Goal: Communication & Community: Answer question/provide support

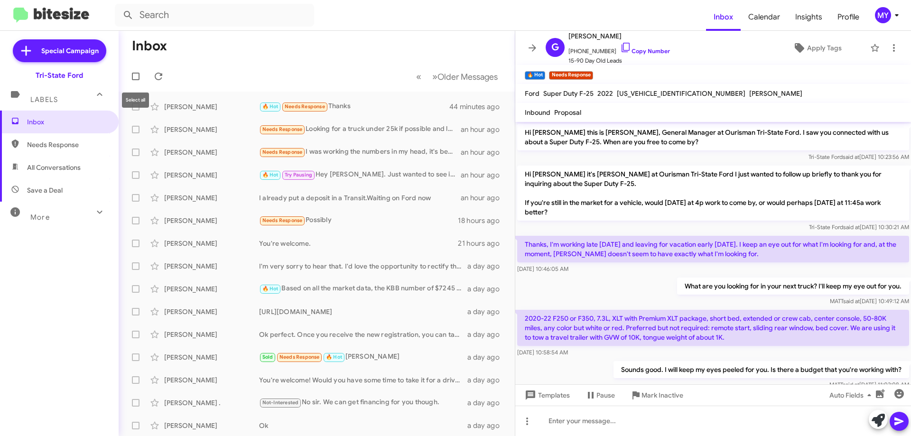
scroll to position [273, 0]
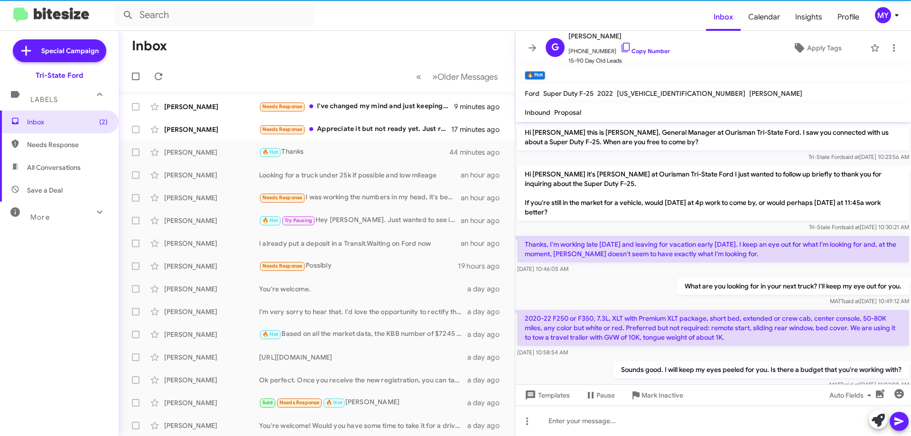
scroll to position [254, 0]
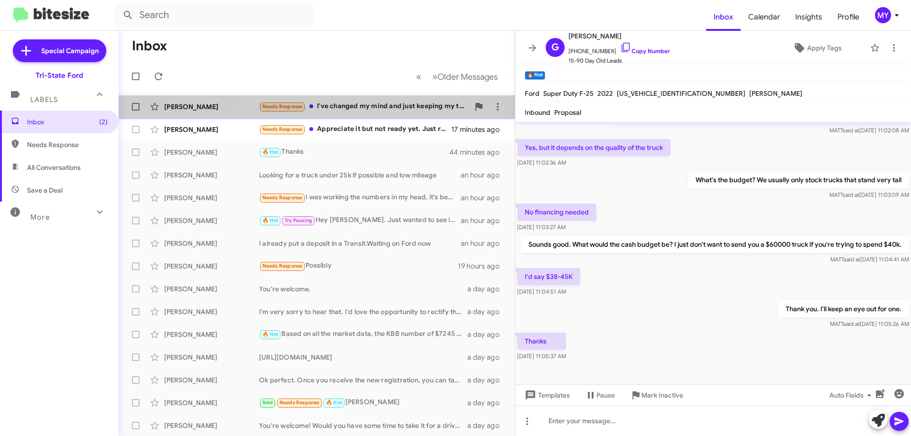
click at [370, 107] on div "Needs Response I've changed my mind and just keeping my truck another year or so" at bounding box center [364, 106] width 210 height 11
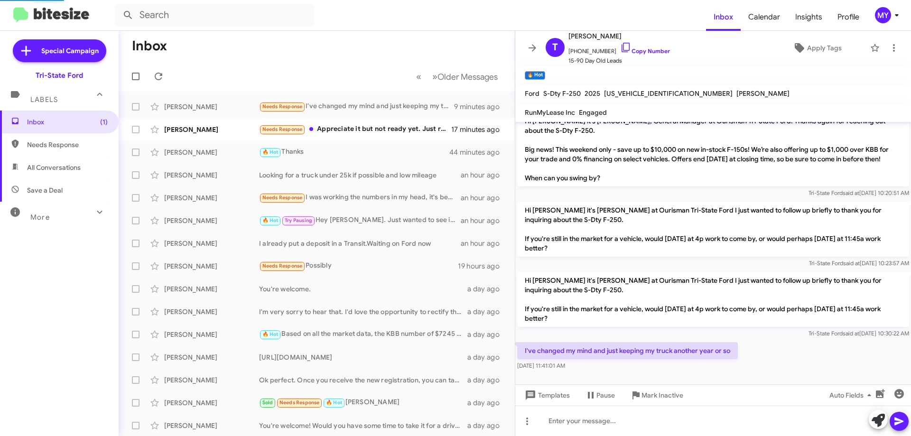
scroll to position [63, 0]
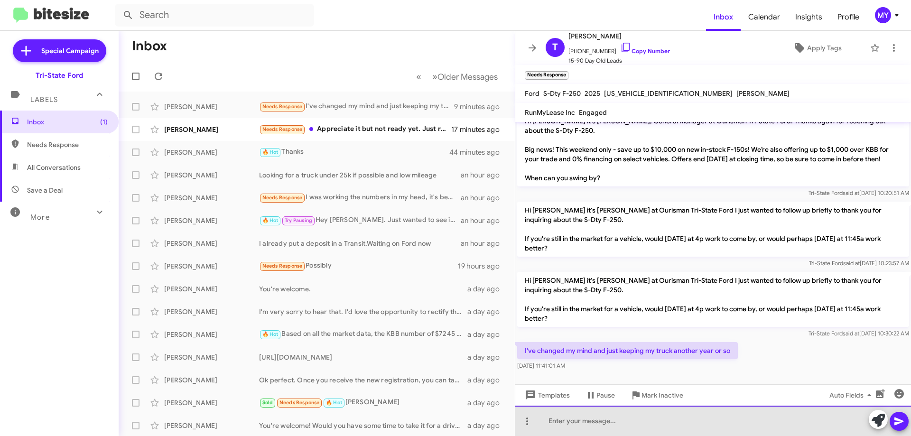
drag, startPoint x: 577, startPoint y: 430, endPoint x: 585, endPoint y: 430, distance: 8.1
click at [577, 430] on div at bounding box center [713, 421] width 396 height 30
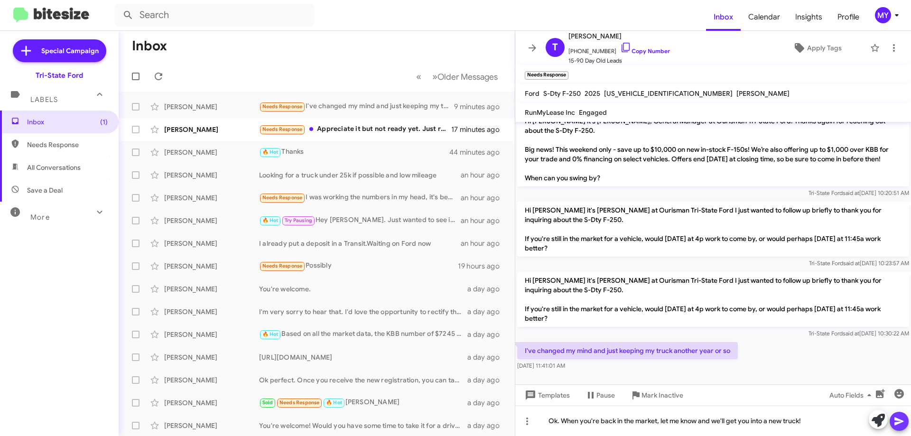
click at [900, 426] on icon at bounding box center [898, 421] width 11 height 11
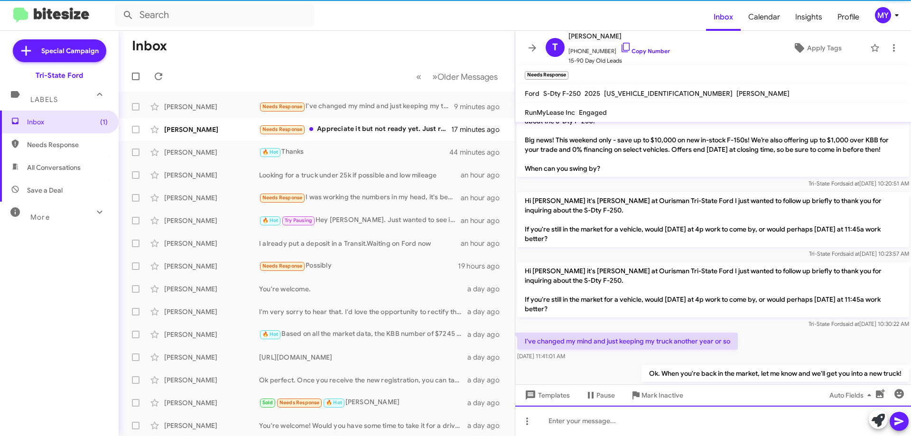
scroll to position [0, 0]
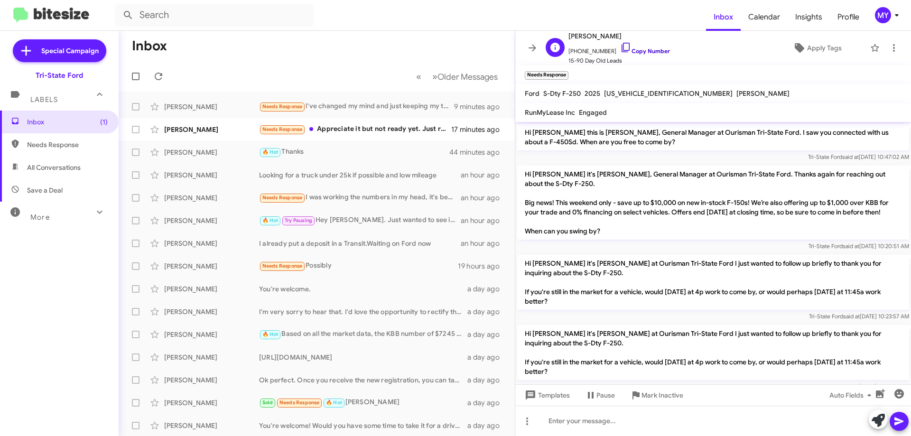
click at [620, 48] on icon at bounding box center [625, 47] width 11 height 11
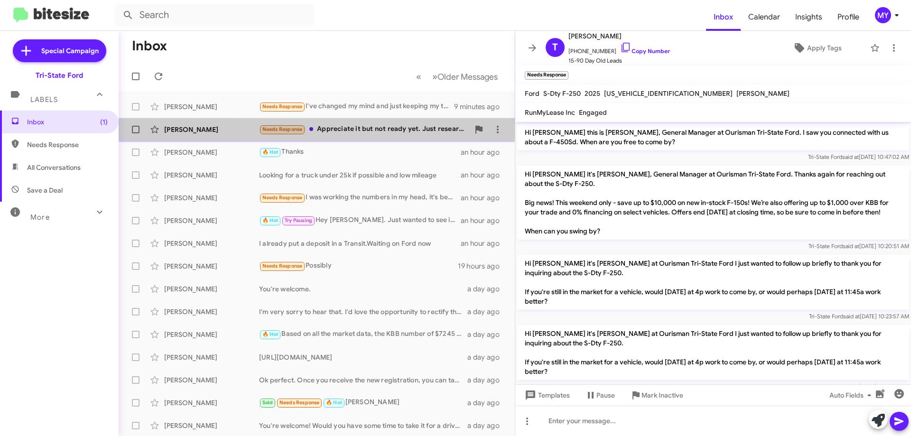
click at [356, 130] on div "Needs Response Appreciate it but not ready yet. Just researching for now. Check…" at bounding box center [364, 129] width 210 height 11
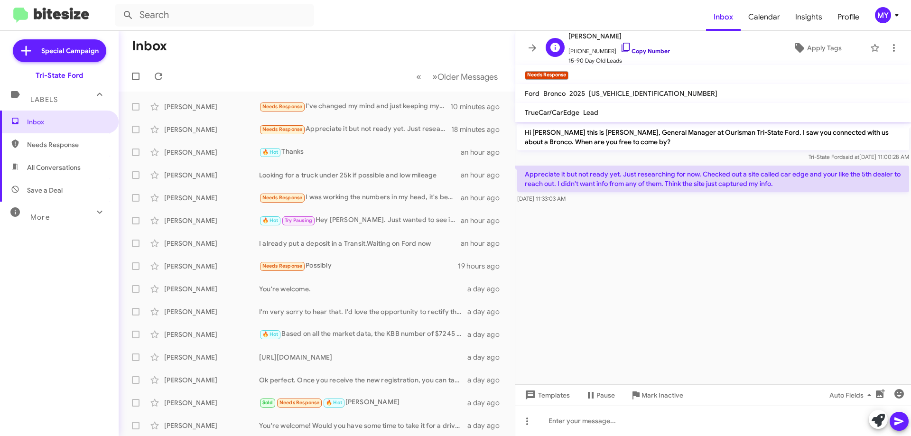
click at [620, 46] on icon at bounding box center [625, 47] width 11 height 11
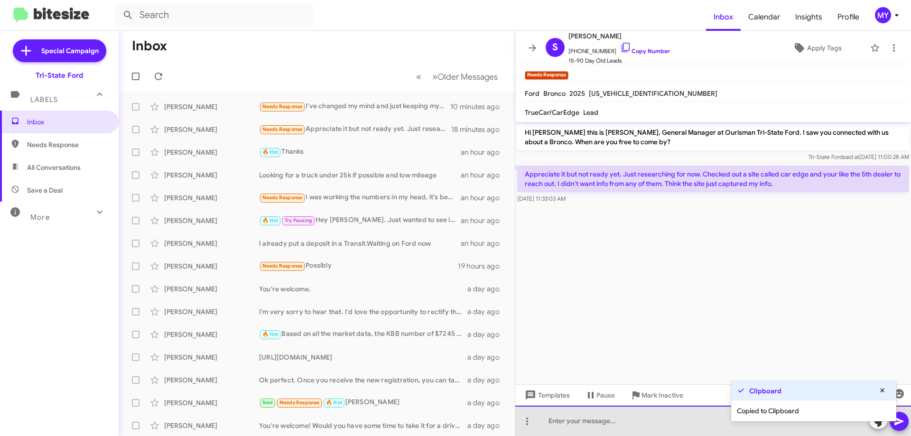
click at [578, 415] on div at bounding box center [713, 421] width 396 height 30
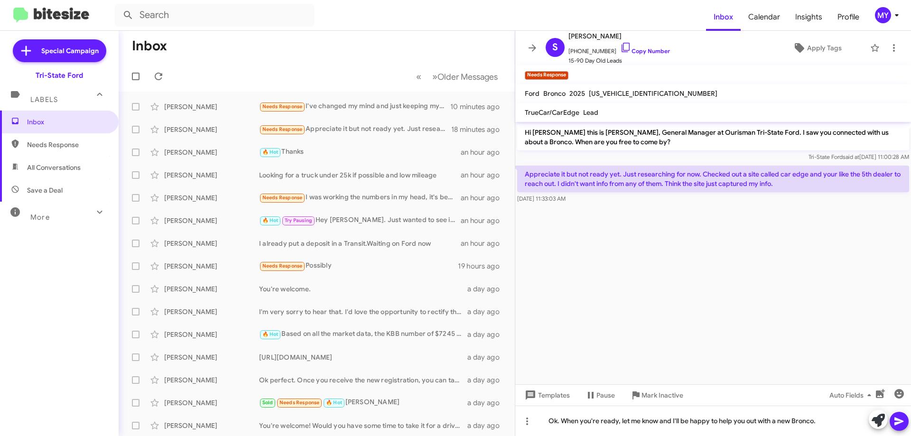
click at [906, 421] on button at bounding box center [899, 421] width 19 height 19
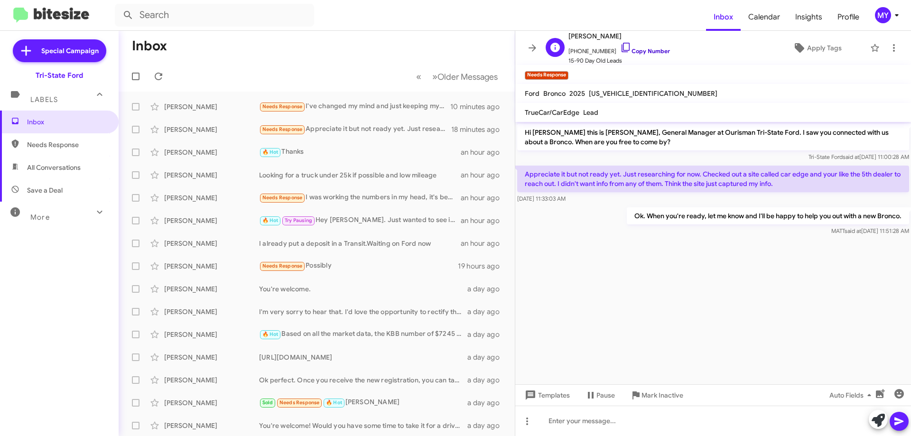
click at [620, 46] on icon at bounding box center [625, 47] width 11 height 11
click at [68, 170] on span "All Conversations" at bounding box center [54, 167] width 54 height 9
type input "in:all-conversations"
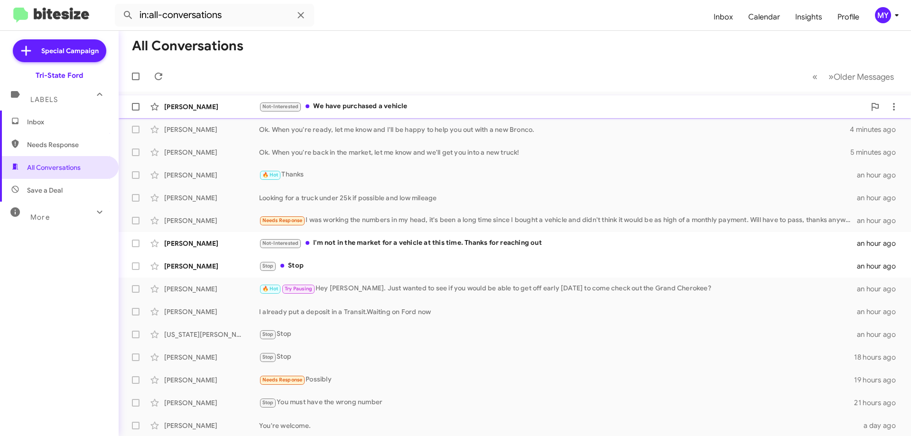
click at [385, 105] on div "Not-Interested We have purchased a vehicle" at bounding box center [562, 106] width 606 height 11
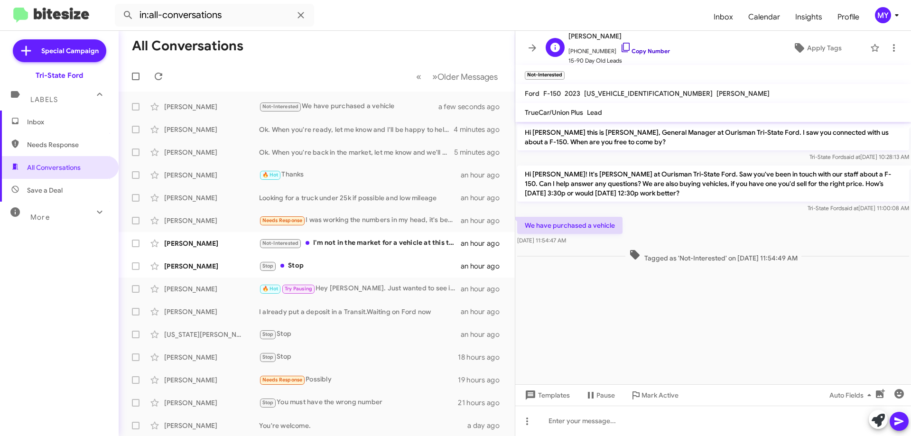
click at [620, 47] on icon at bounding box center [625, 47] width 11 height 11
click at [380, 246] on div "Not-Interested I'm not in the market for a vehicle at this time. Thanks for rea…" at bounding box center [364, 243] width 210 height 11
click at [620, 44] on icon at bounding box center [625, 47] width 11 height 11
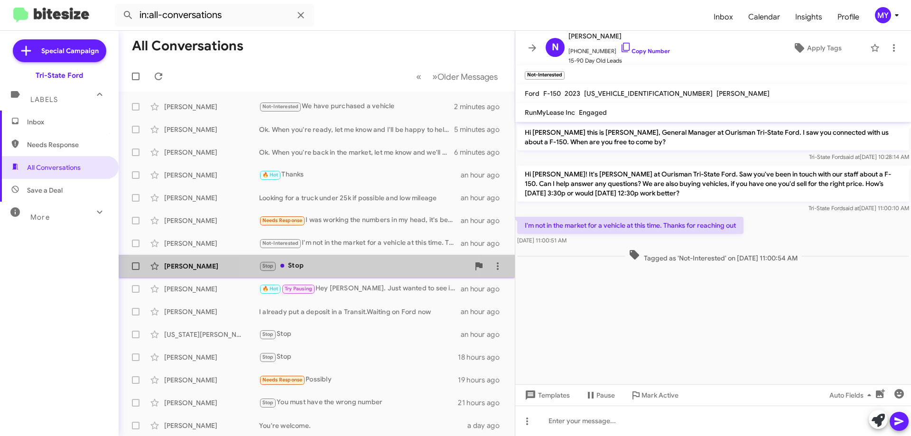
click at [341, 269] on div "Stop Stop" at bounding box center [364, 265] width 210 height 11
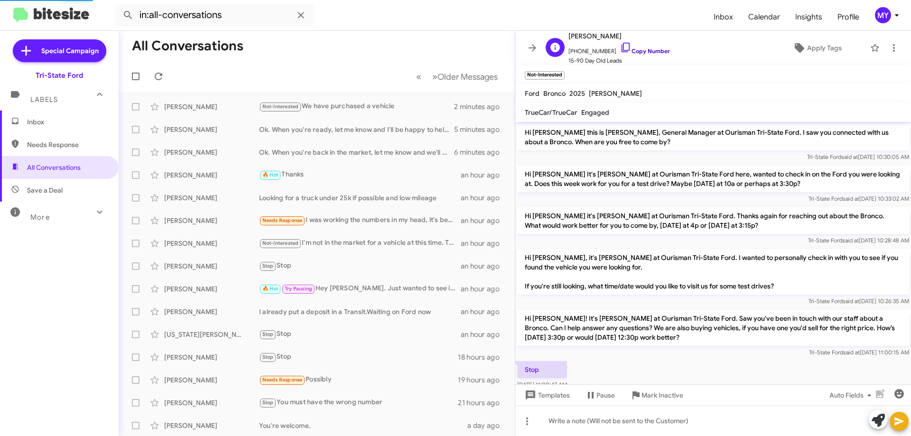
scroll to position [21, 0]
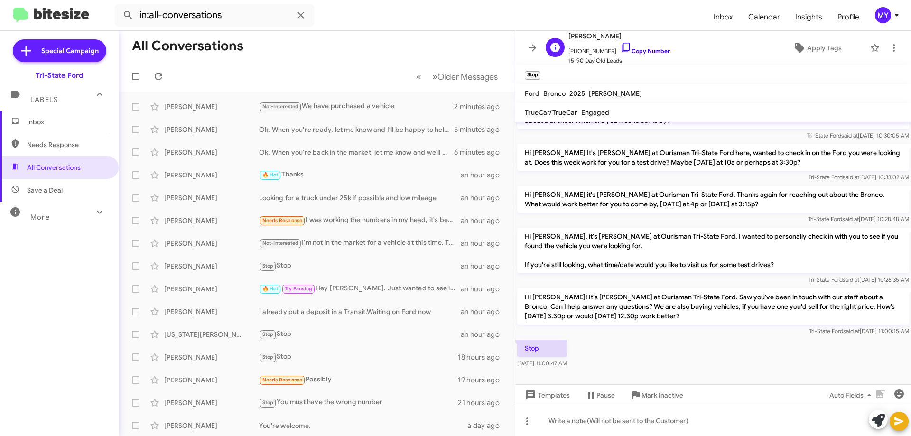
click at [620, 50] on icon at bounding box center [625, 47] width 11 height 11
